Goal: Find specific page/section: Find specific page/section

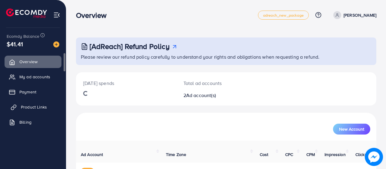
click at [28, 106] on span "Product Links" at bounding box center [34, 107] width 26 height 6
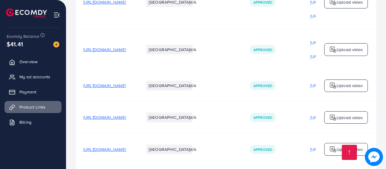
scroll to position [276, 0]
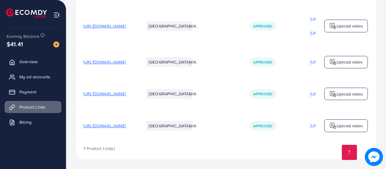
click at [126, 127] on span "[URL][DOMAIN_NAME]" at bounding box center [104, 126] width 43 height 6
drag, startPoint x: 202, startPoint y: 140, endPoint x: 244, endPoint y: 140, distance: 42.1
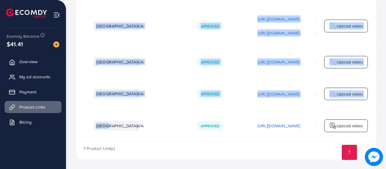
scroll to position [0, 179]
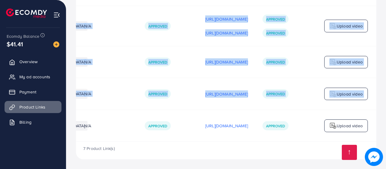
click at [101, 47] on td "N/A" at bounding box center [107, 62] width 61 height 32
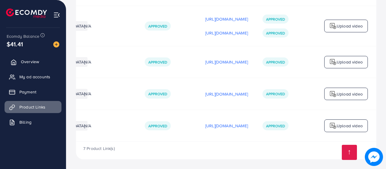
click at [39, 59] on link "Overview" at bounding box center [33, 62] width 57 height 12
